Goal: Navigation & Orientation: Find specific page/section

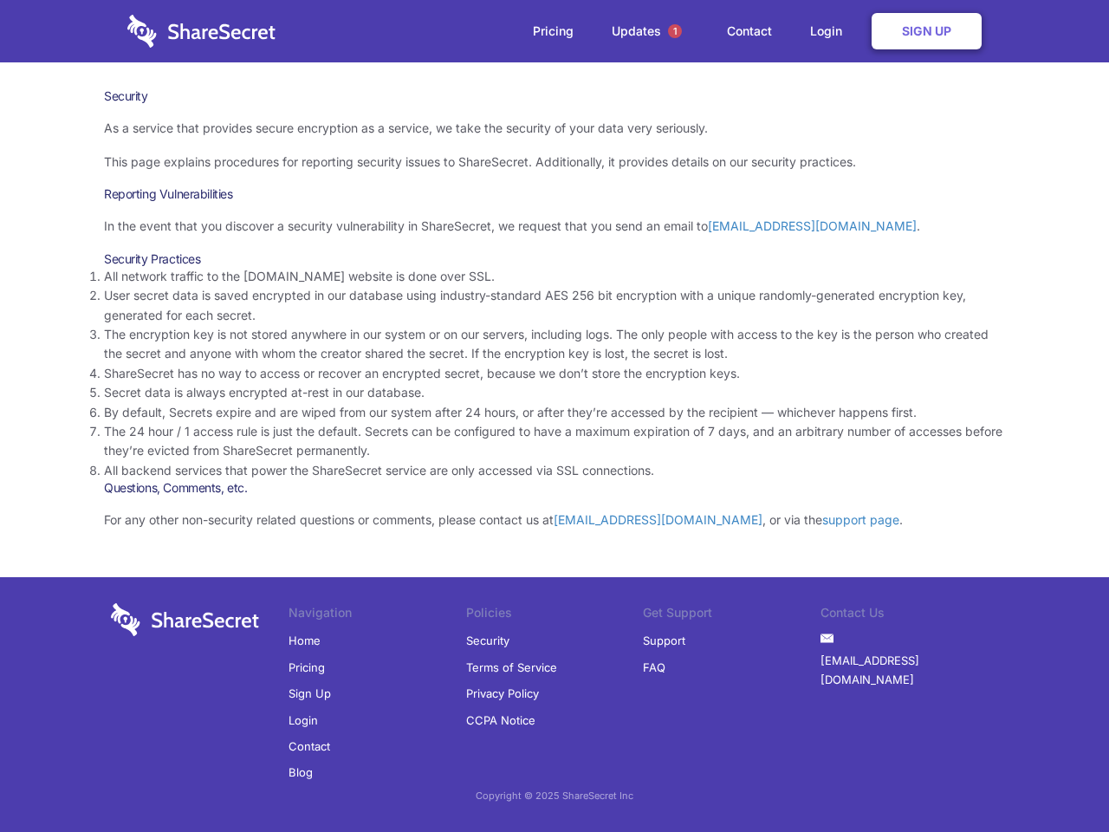
click at [554, 416] on li "By default, Secrets expire and are wiped from our system after 24 hours, or aft…" at bounding box center [554, 412] width 901 height 19
click at [675, 31] on span "1" at bounding box center [675, 31] width 14 height 14
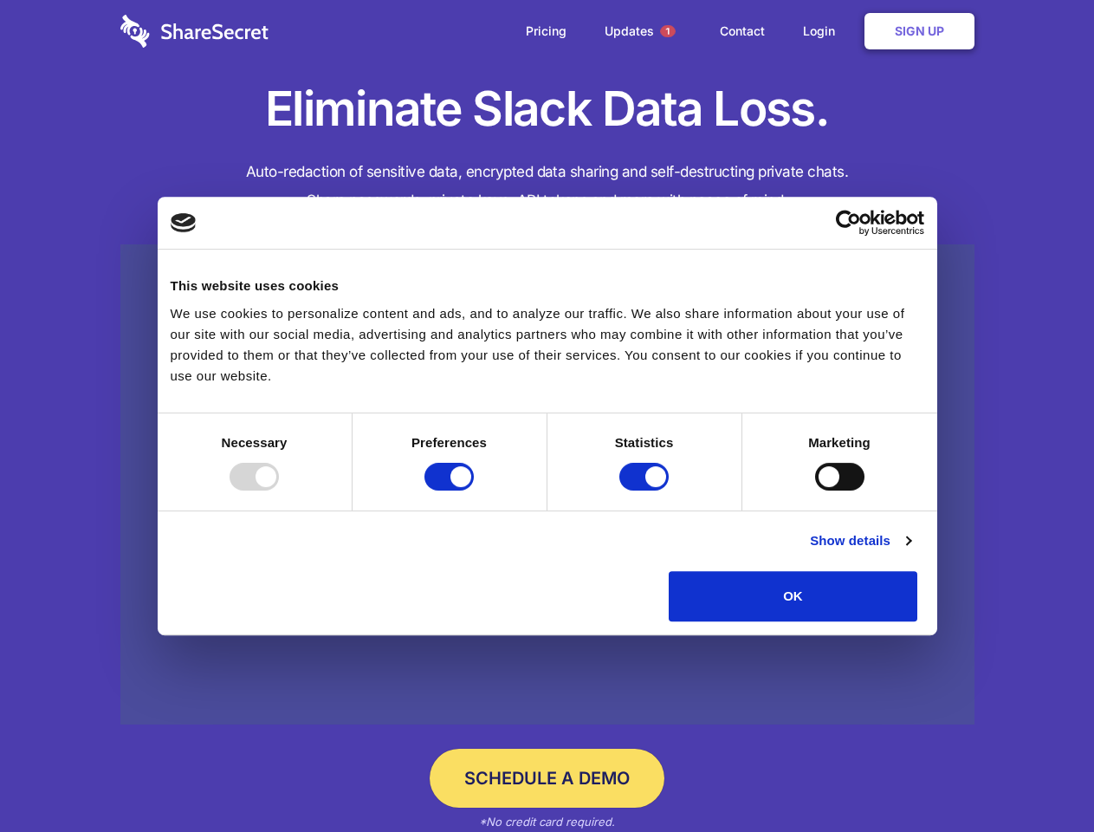
click at [279, 490] on div at bounding box center [254, 477] width 49 height 28
click at [474, 490] on input "Preferences" at bounding box center [448, 477] width 49 height 28
checkbox input "false"
click at [646, 490] on input "Statistics" at bounding box center [643, 477] width 49 height 28
checkbox input "false"
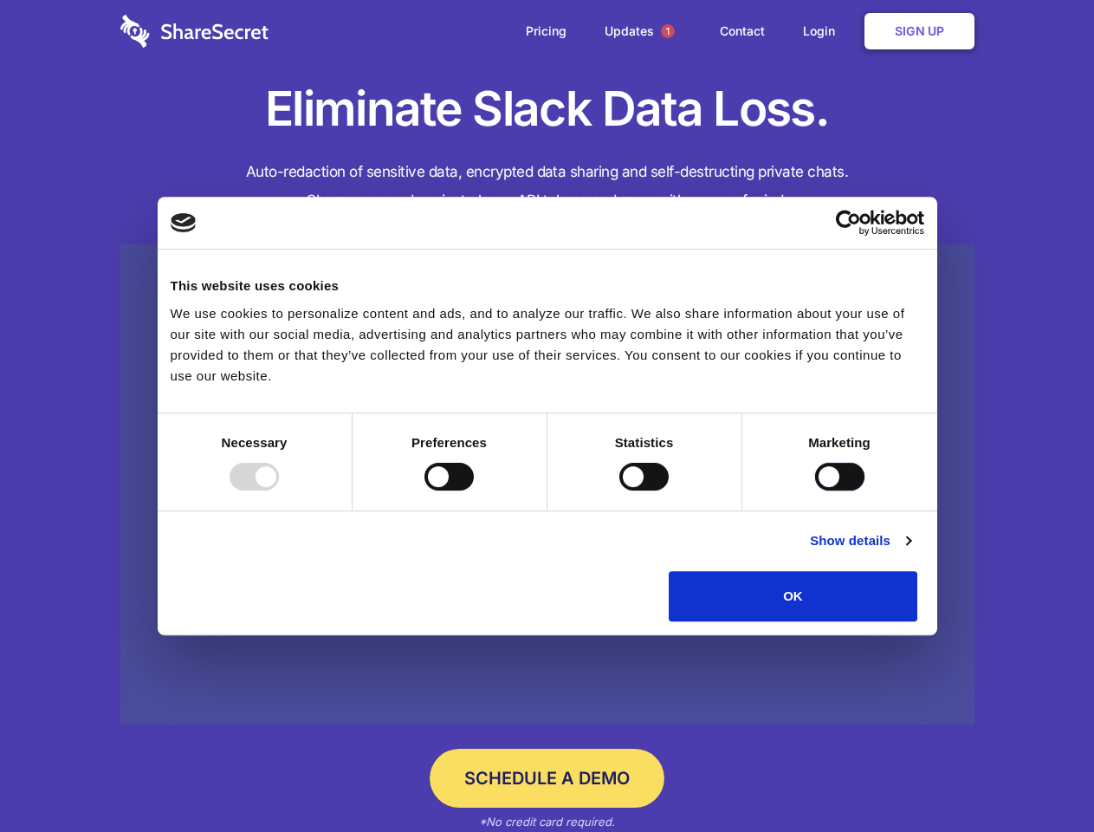
click at [815, 490] on input "Marketing" at bounding box center [839, 477] width 49 height 28
checkbox input "true"
click at [910, 551] on link "Show details" at bounding box center [860, 540] width 100 height 21
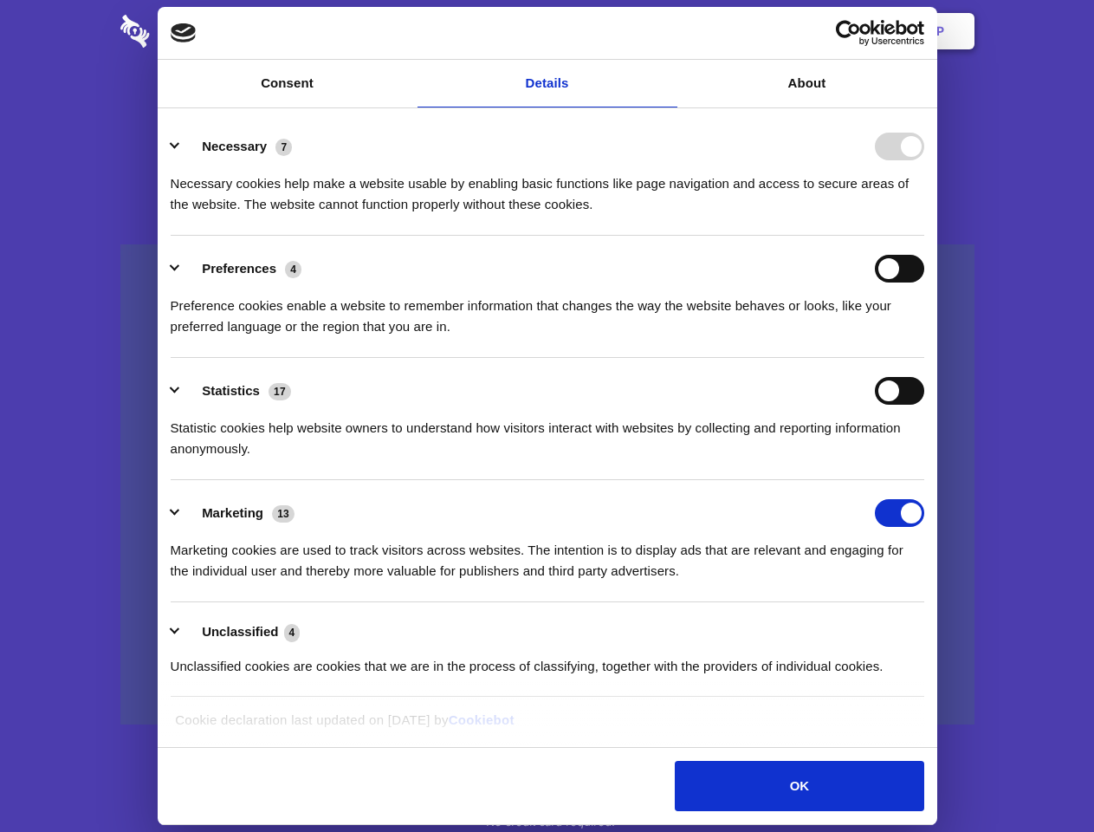
click at [924, 236] on li "Necessary 7 Necessary cookies help make a website usable by enabling basic func…" at bounding box center [548, 174] width 754 height 122
click at [667, 31] on span "1" at bounding box center [668, 31] width 14 height 14
